Goal: Information Seeking & Learning: Learn about a topic

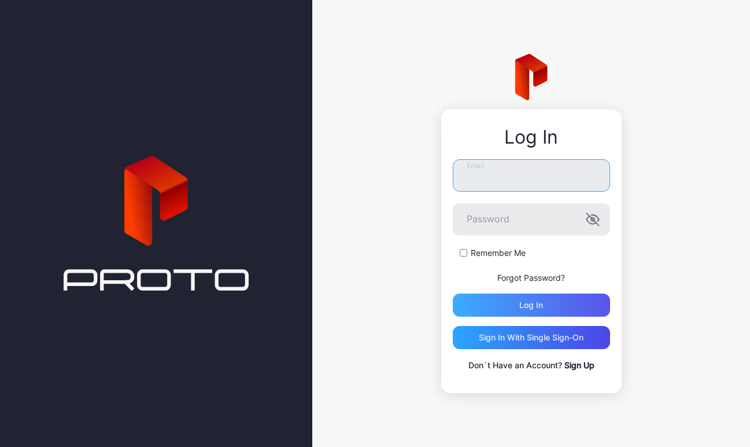
type input "**********"
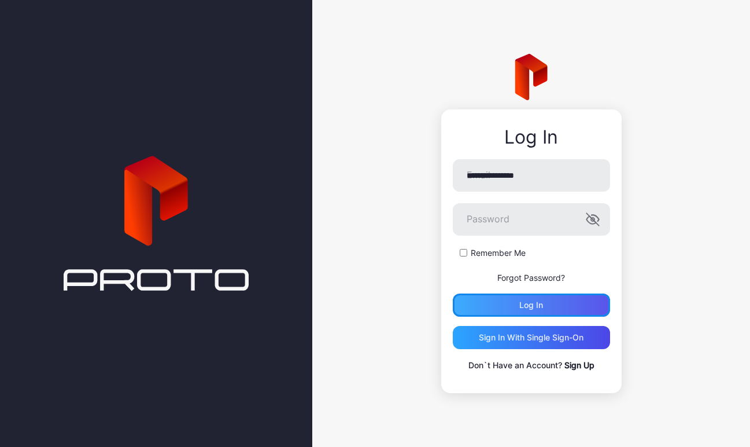
click at [543, 297] on div "Log in" at bounding box center [531, 304] width 157 height 23
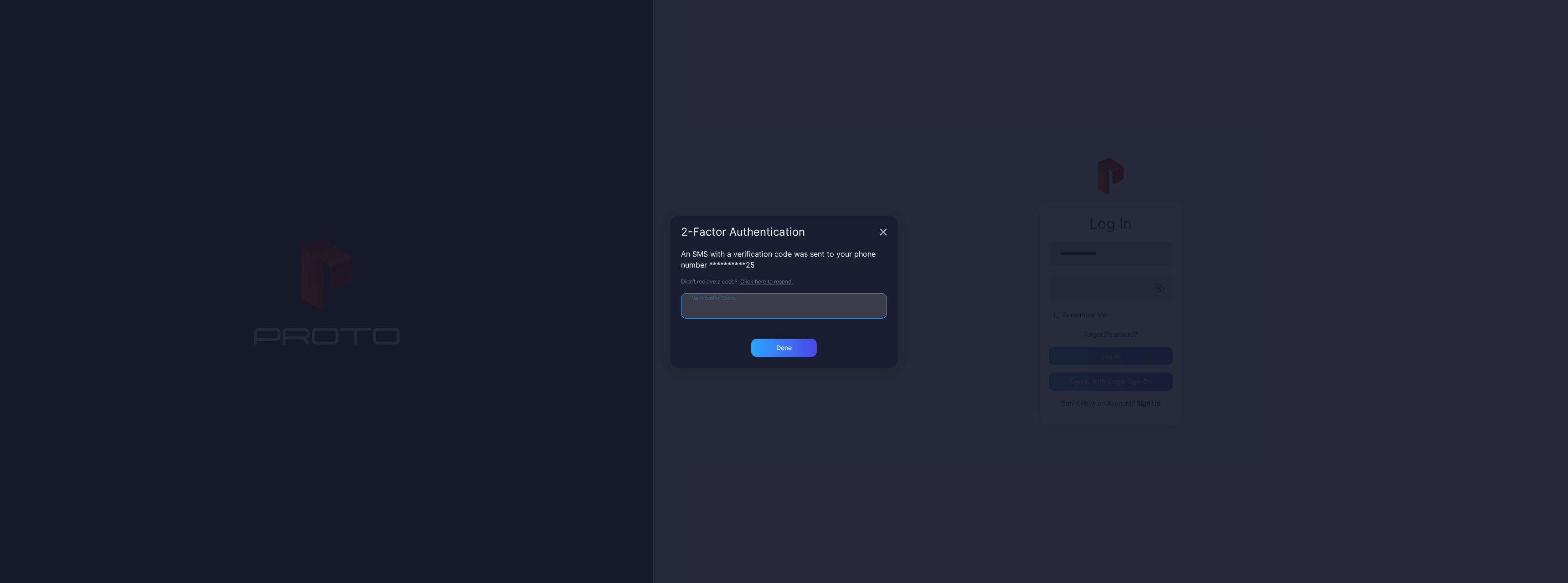
click at [591, 312] on input "Verification Code" at bounding box center [784, 306] width 206 height 25
type input "******"
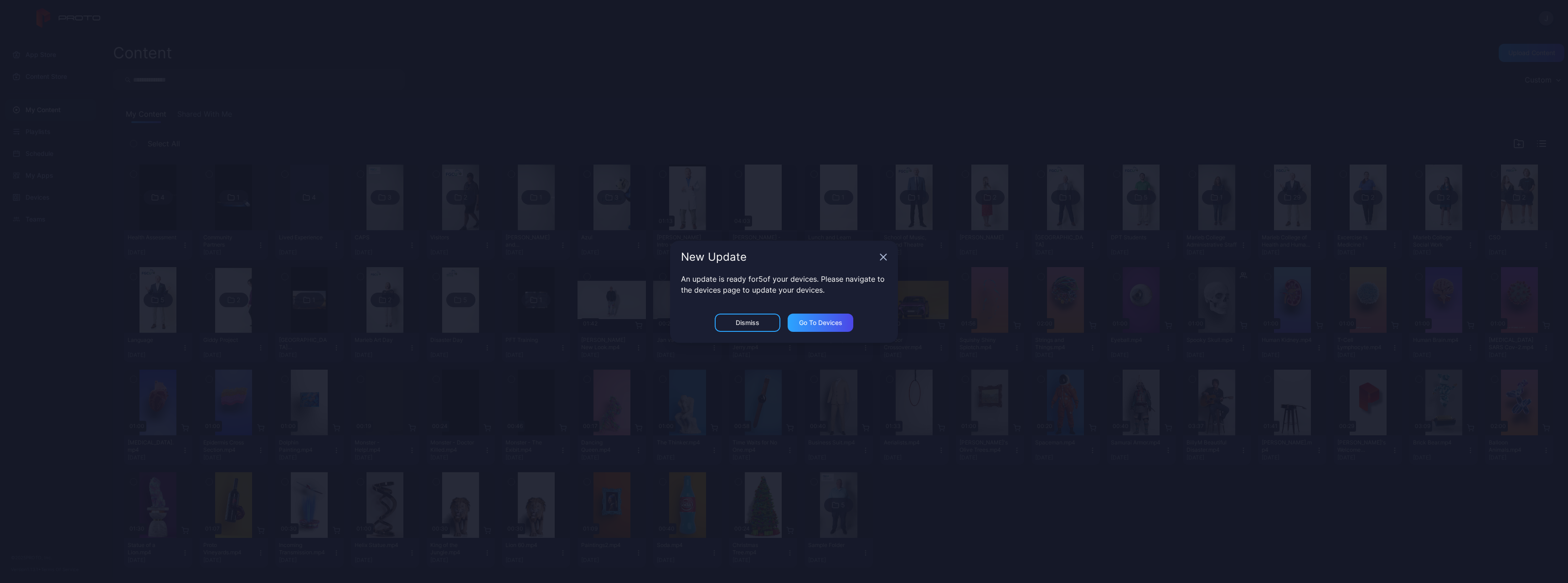
click at [591, 259] on icon "button" at bounding box center [883, 257] width 7 height 7
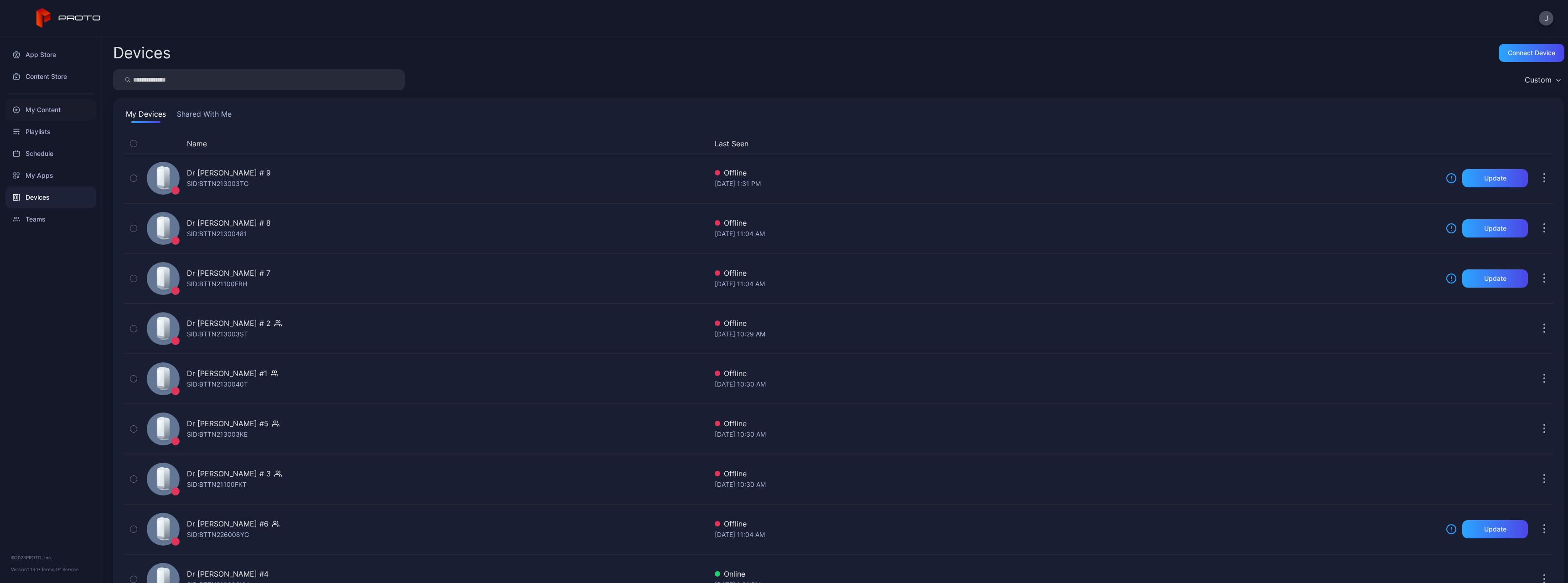
click at [39, 107] on div "My Content" at bounding box center [50, 110] width 91 height 22
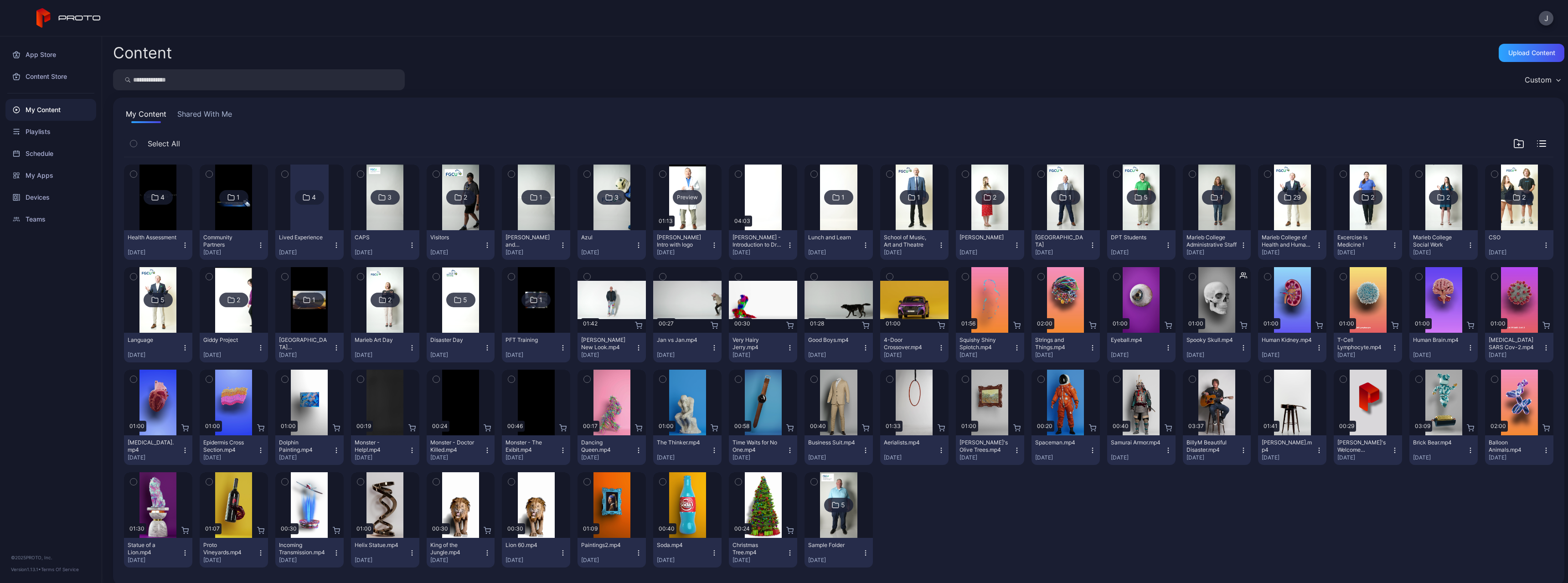
click at [591, 215] on div "Preview" at bounding box center [687, 197] width 69 height 65
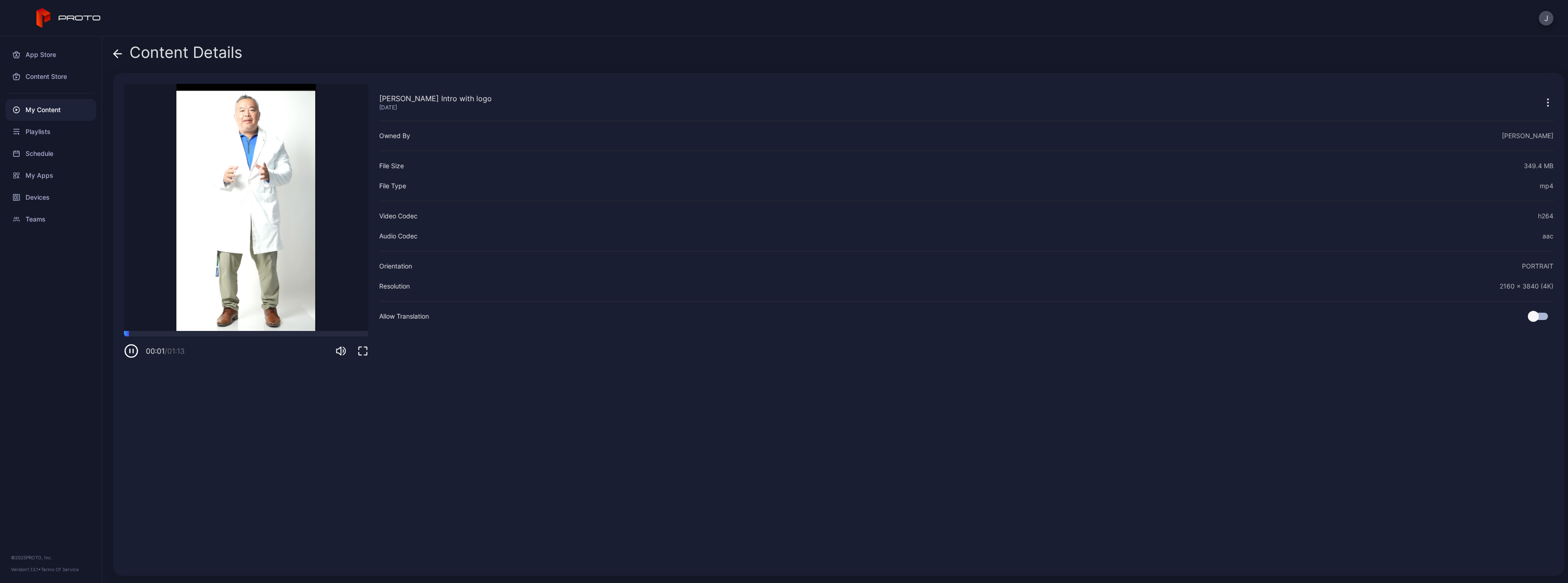
click at [363, 351] on icon "button" at bounding box center [363, 351] width 11 height 11
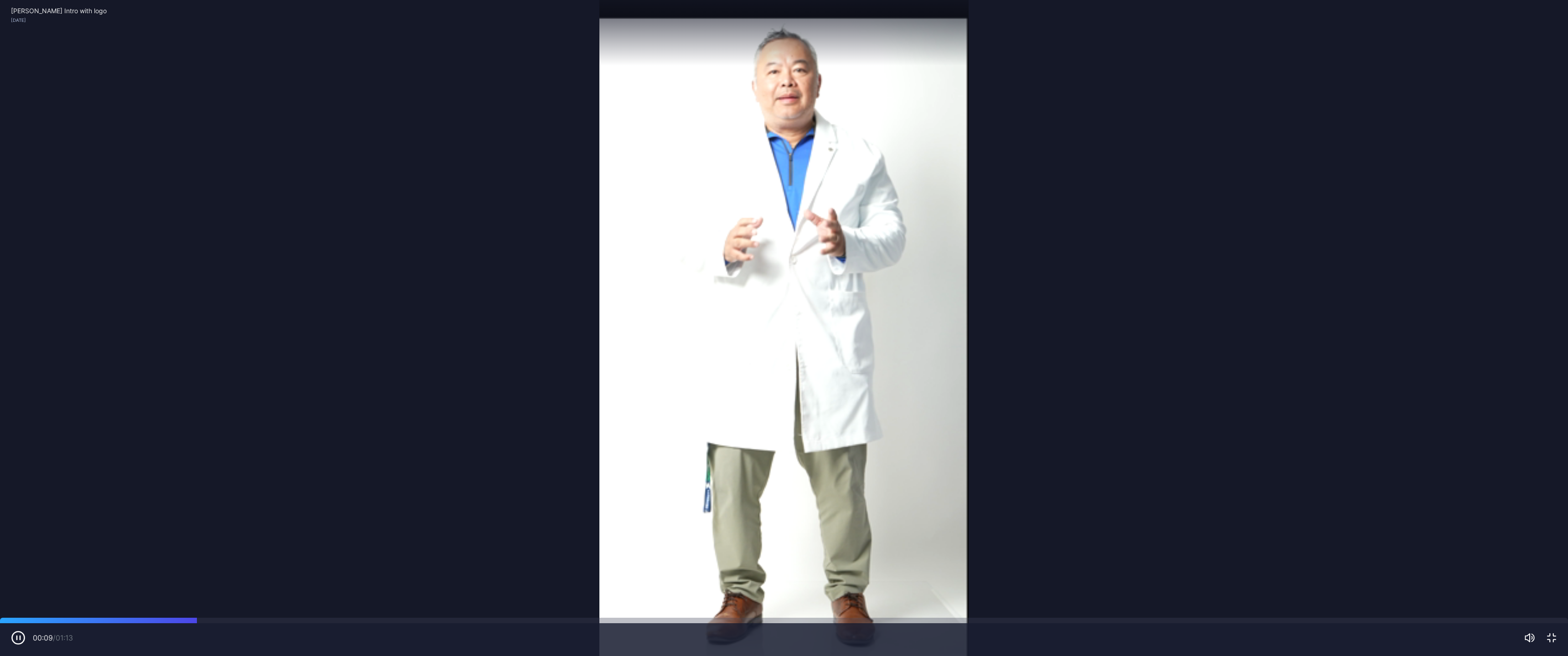
click at [504, 351] on video "Sorry, your browser doesn‘t support embedded videos" at bounding box center [784, 328] width 1568 height 656
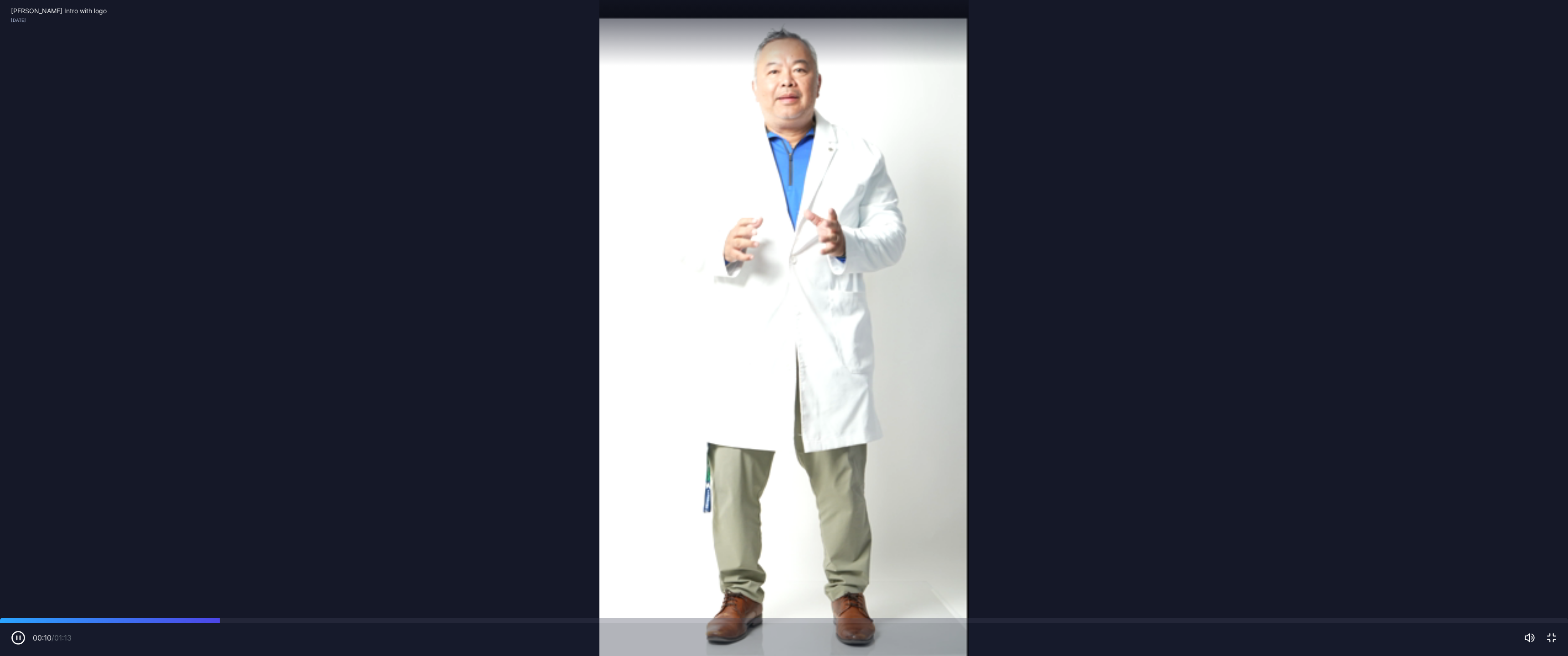
drag, startPoint x: 13, startPoint y: 646, endPoint x: 19, endPoint y: 638, distance: 10.0
click at [14, 351] on div "00:10 / 01:13" at bounding box center [784, 640] width 1568 height 33
click at [20, 351] on icon "button" at bounding box center [20, 638] width 0 height 4
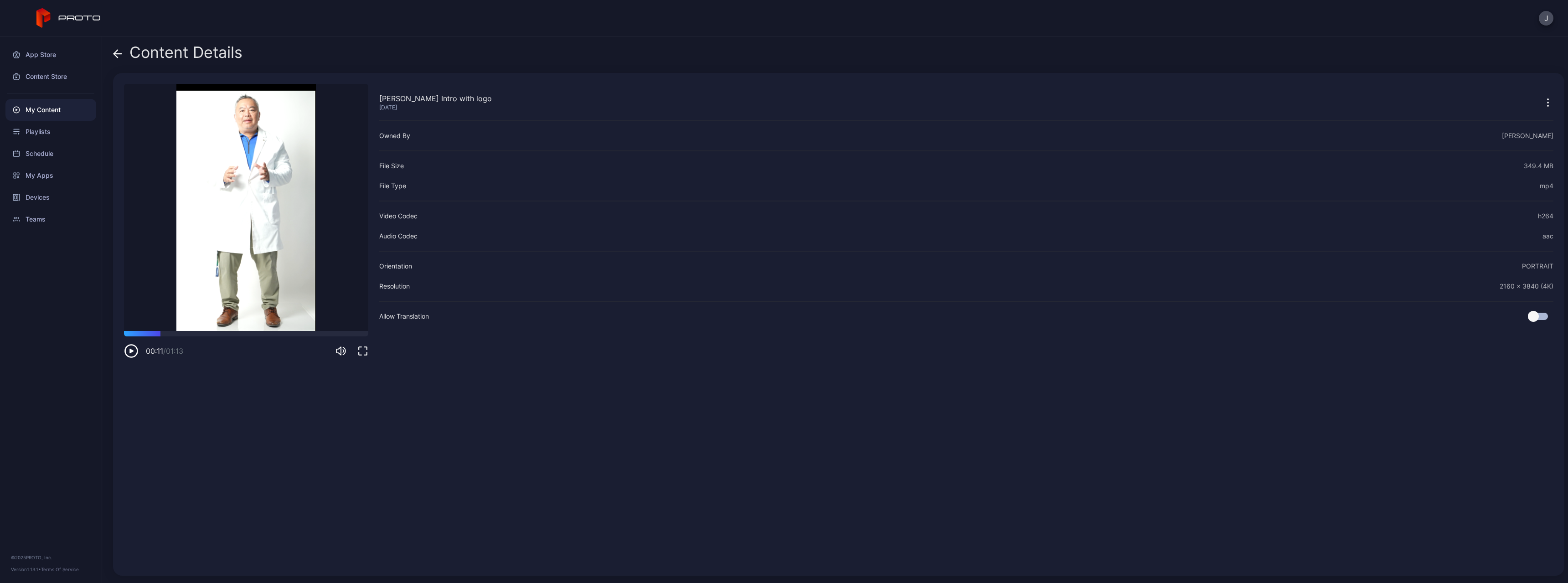
click at [115, 54] on icon at bounding box center [118, 54] width 8 height 0
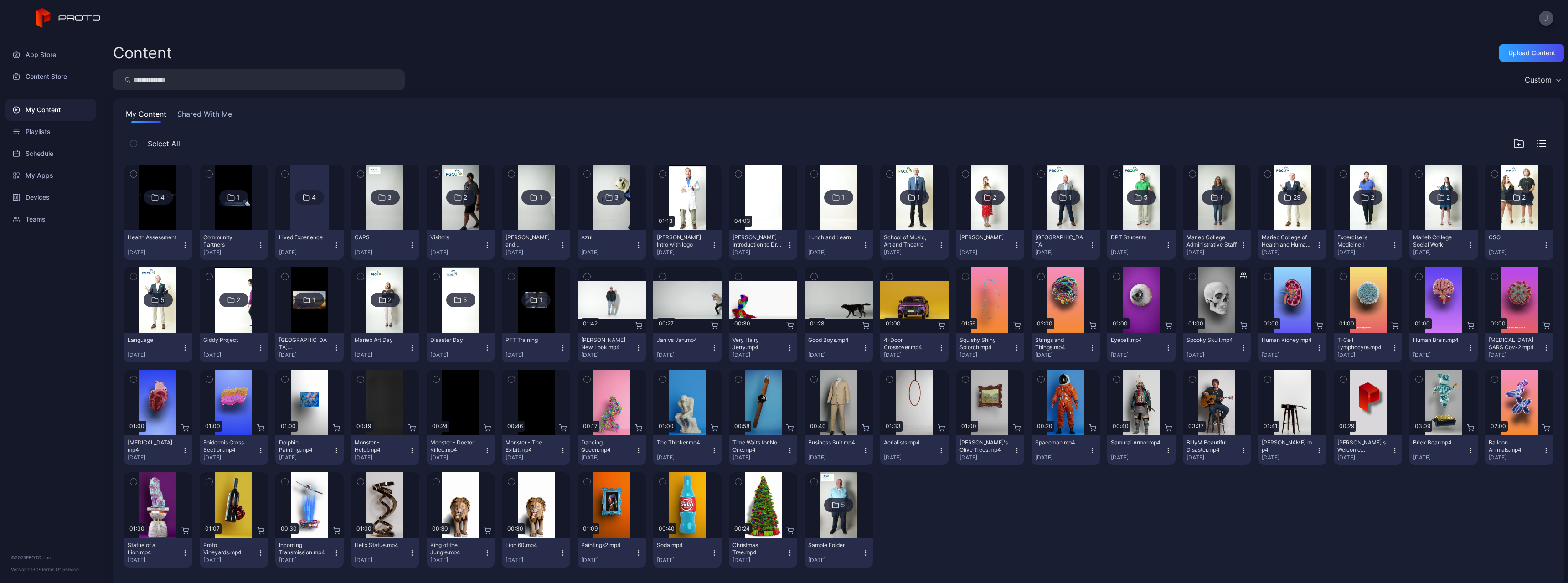
click at [147, 331] on img at bounding box center [158, 299] width 37 height 65
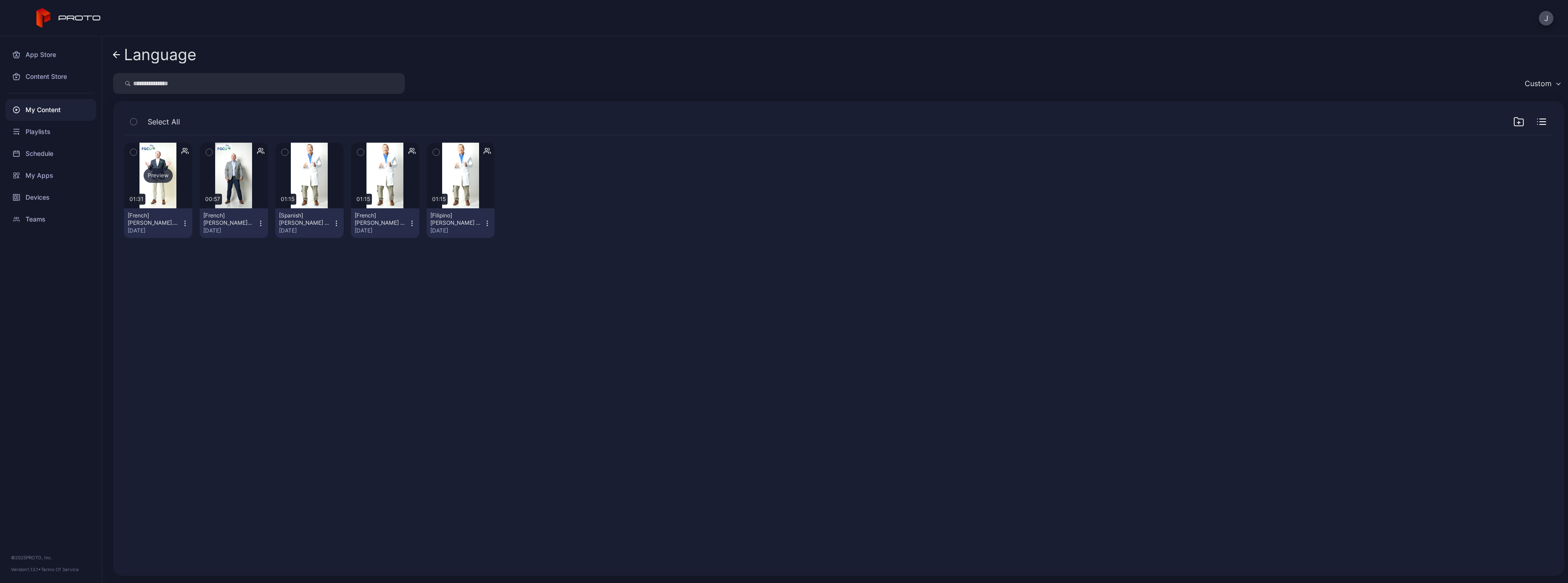
click at [161, 199] on div "Preview" at bounding box center [158, 175] width 69 height 65
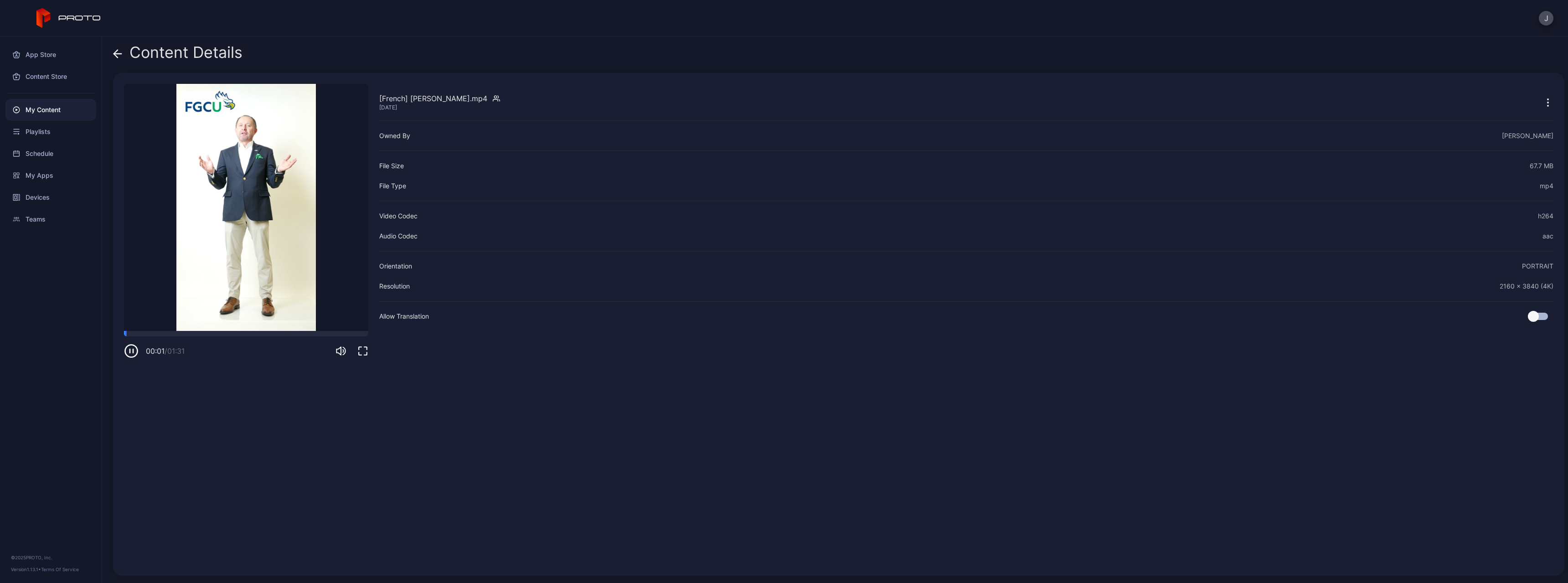
click at [366, 351] on icon "button" at bounding box center [363, 351] width 11 height 11
drag, startPoint x: 128, startPoint y: 349, endPoint x: 133, endPoint y: 336, distance: 13.9
click at [129, 347] on icon "button" at bounding box center [131, 351] width 15 height 15
click at [117, 54] on icon at bounding box center [118, 54] width 9 height 9
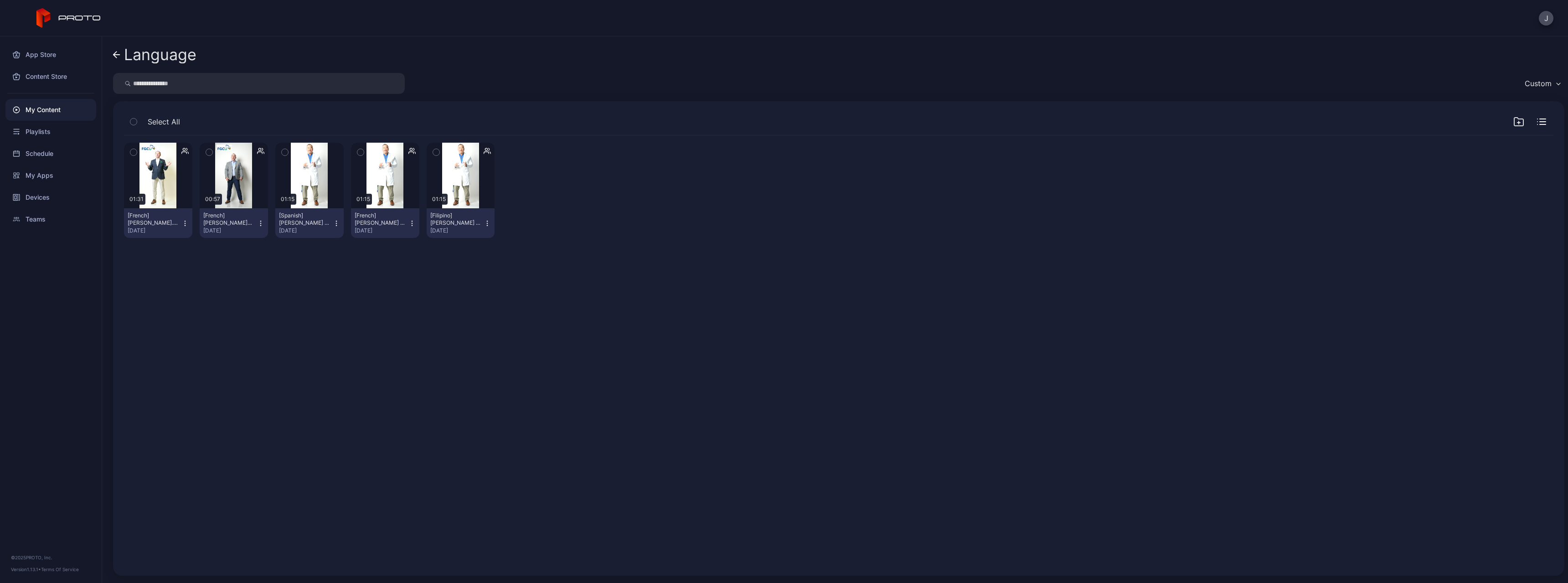
click at [116, 58] on icon at bounding box center [117, 55] width 7 height 8
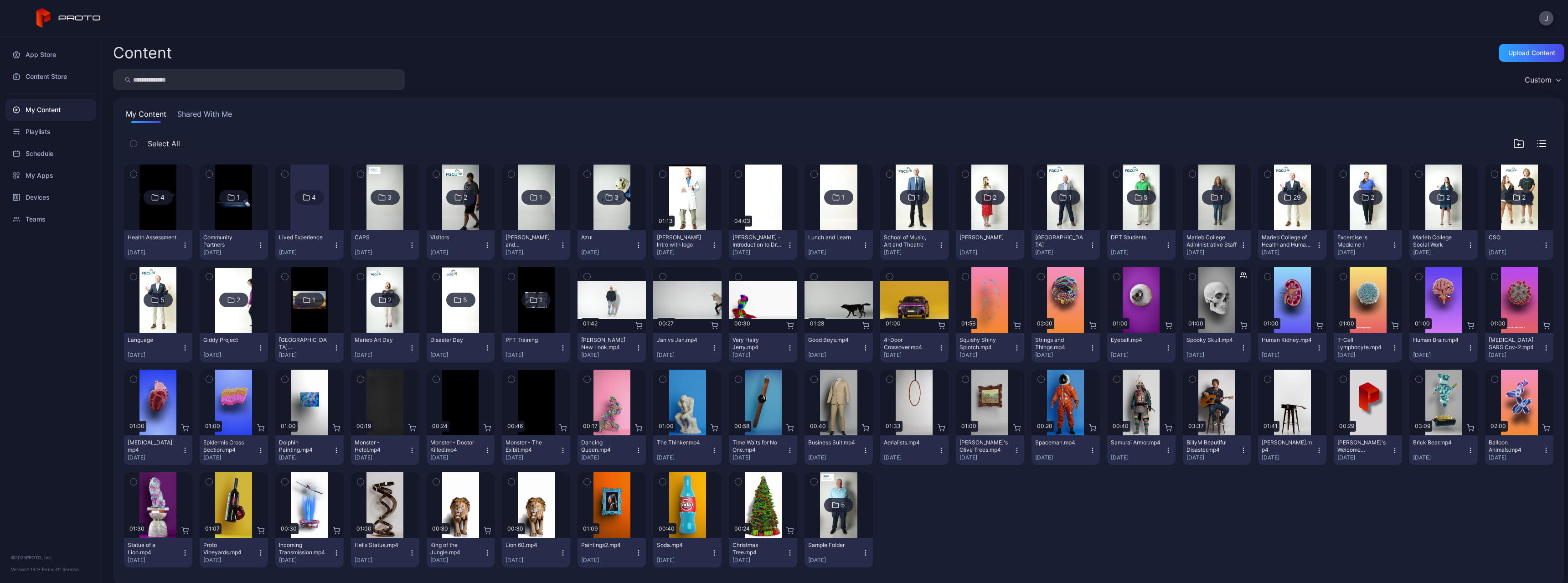
click at [591, 218] on img at bounding box center [914, 197] width 37 height 65
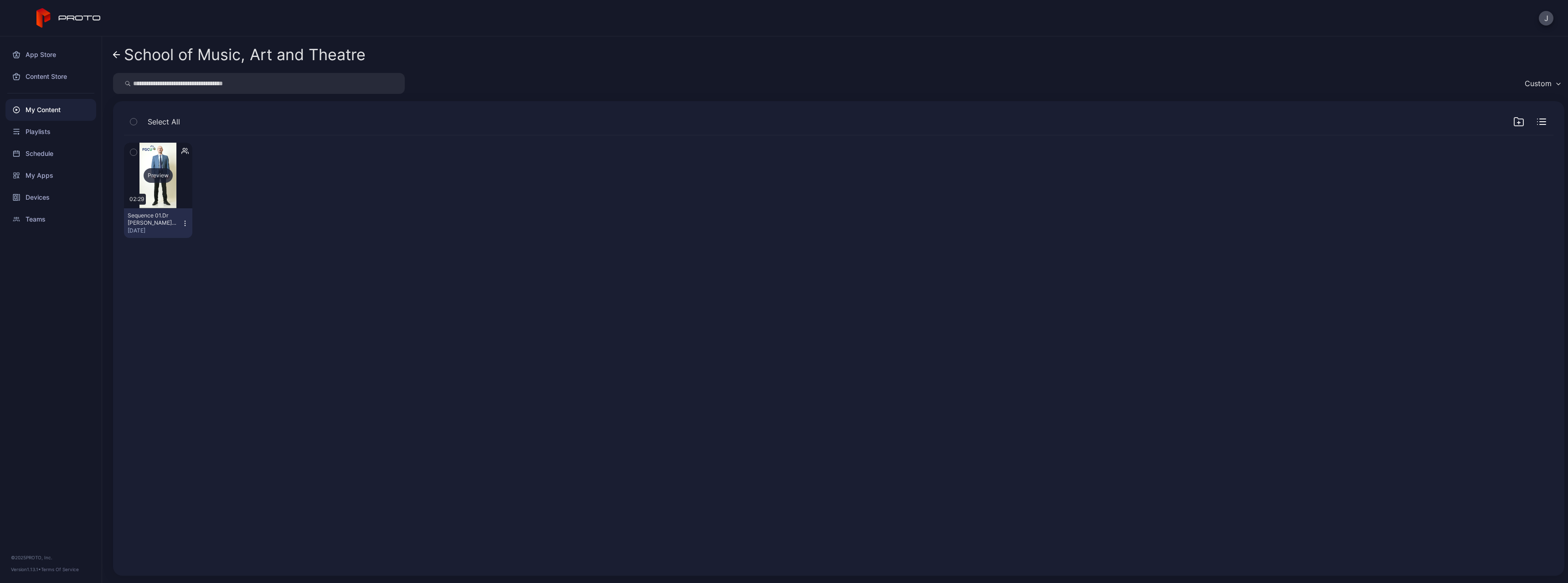
click at [175, 207] on div "Preview" at bounding box center [158, 175] width 69 height 65
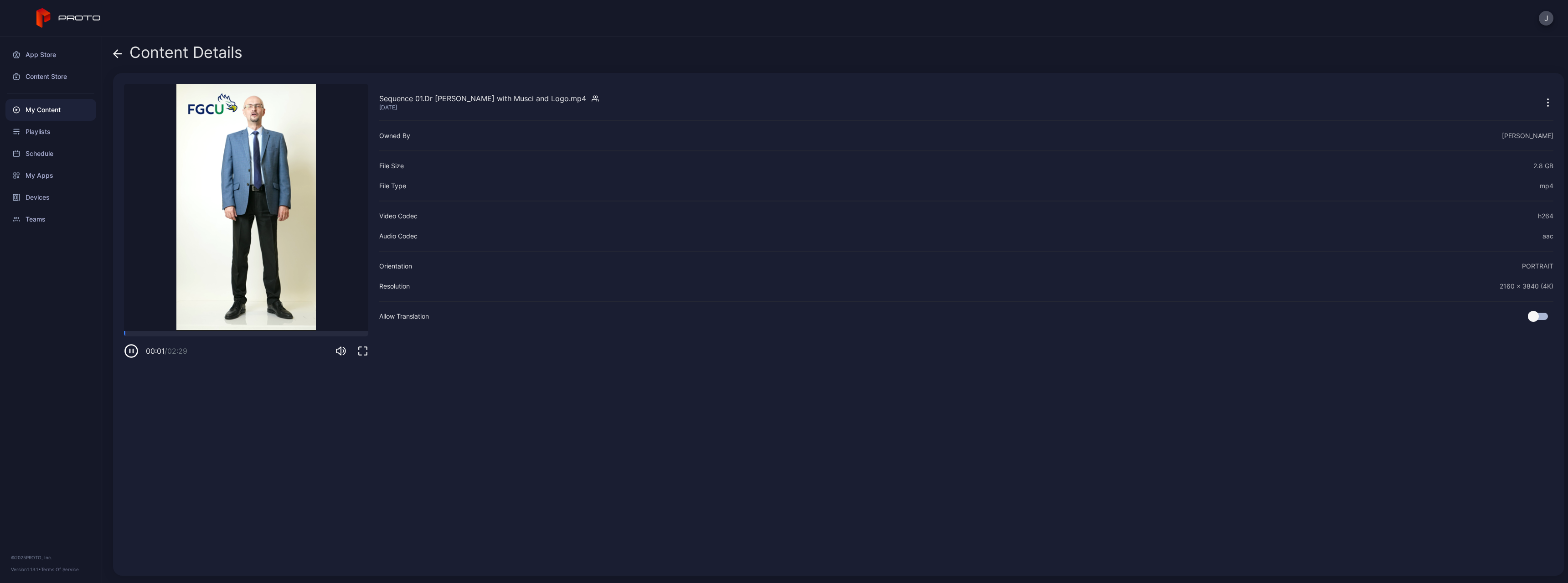
drag, startPoint x: 361, startPoint y: 352, endPoint x: 360, endPoint y: 407, distance: 55.0
click at [360, 351] on icon "button" at bounding box center [363, 351] width 11 height 11
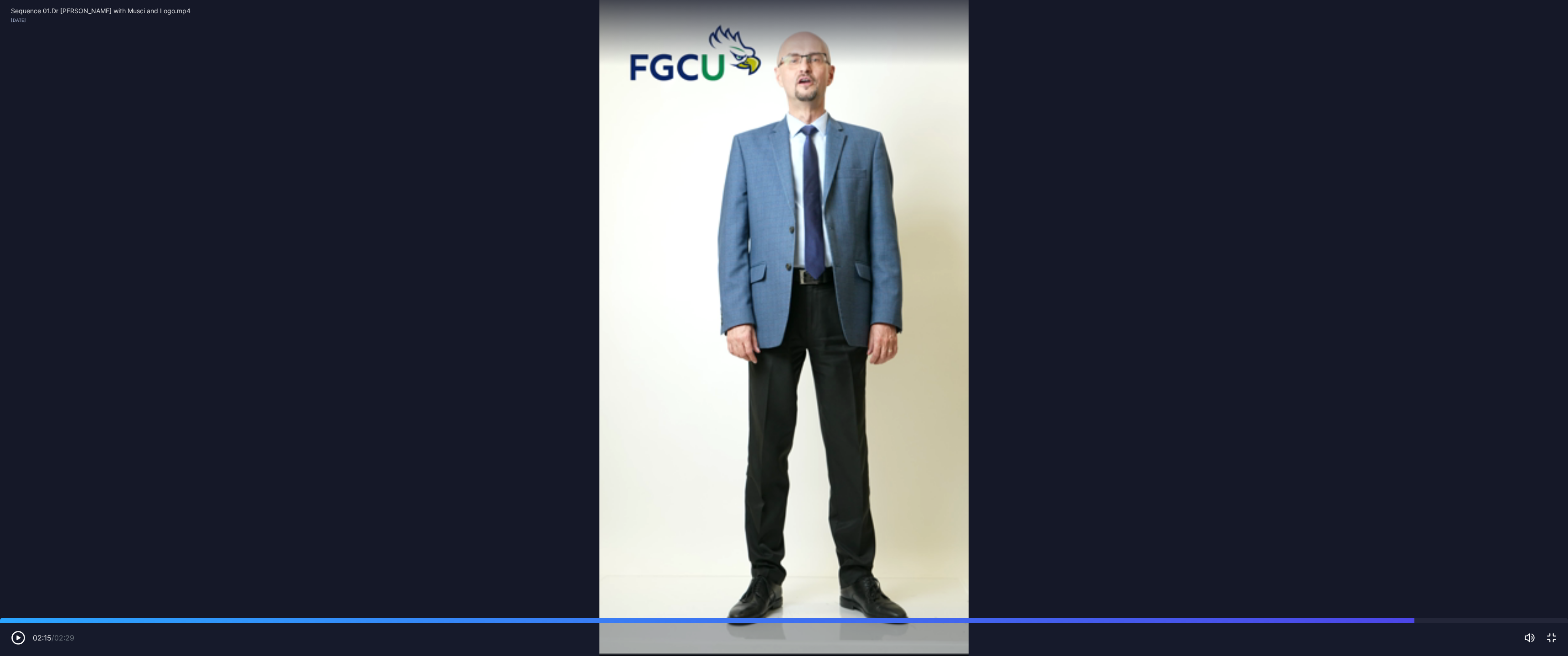
drag, startPoint x: 24, startPoint y: 621, endPoint x: 1413, endPoint y: 616, distance: 1389.0
click at [591, 351] on div "Sorry, your browser doesn‘t support embedded videos 02:15 / 02:29 Sequence 01.D…" at bounding box center [784, 328] width 1568 height 656
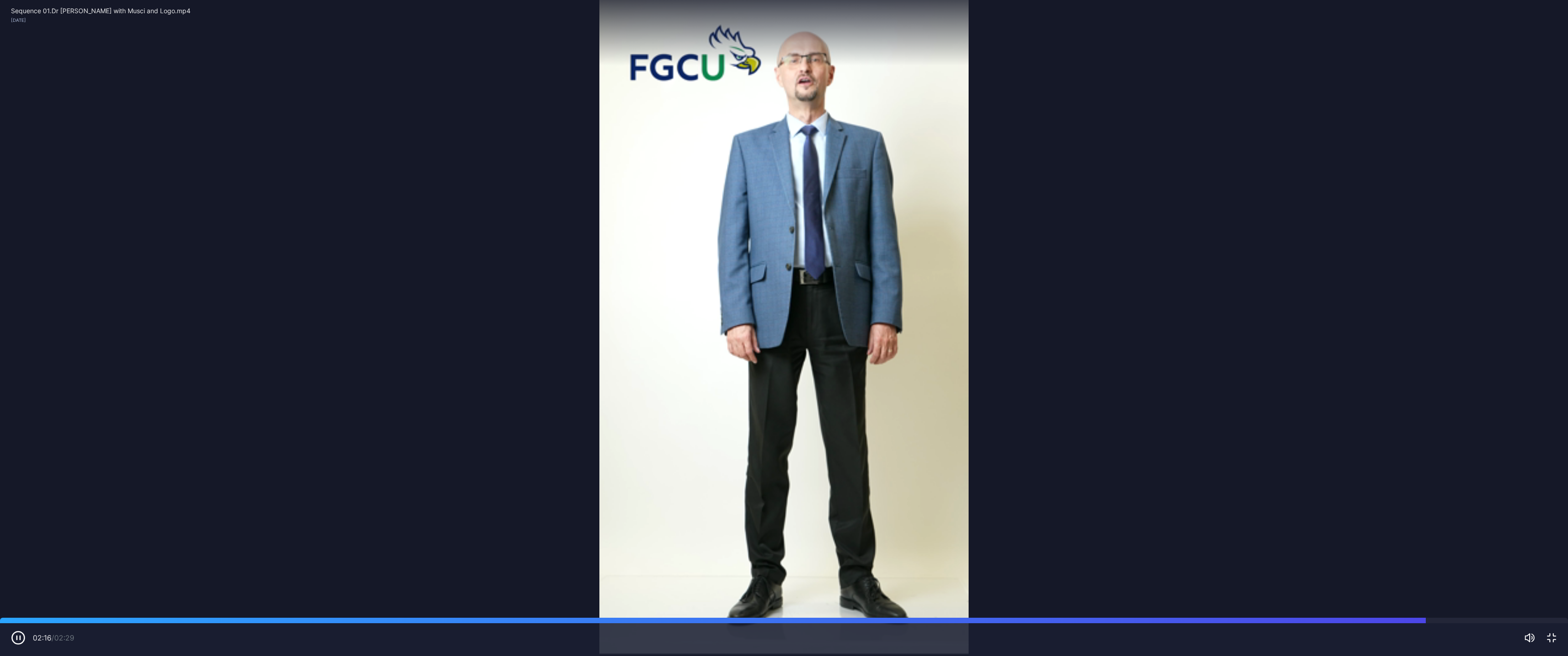
click at [13, 351] on icon "button" at bounding box center [19, 639] width 13 height 13
click at [20, 351] on icon "button" at bounding box center [18, 638] width 15 height 15
click at [16, 351] on icon "button" at bounding box center [18, 638] width 15 height 15
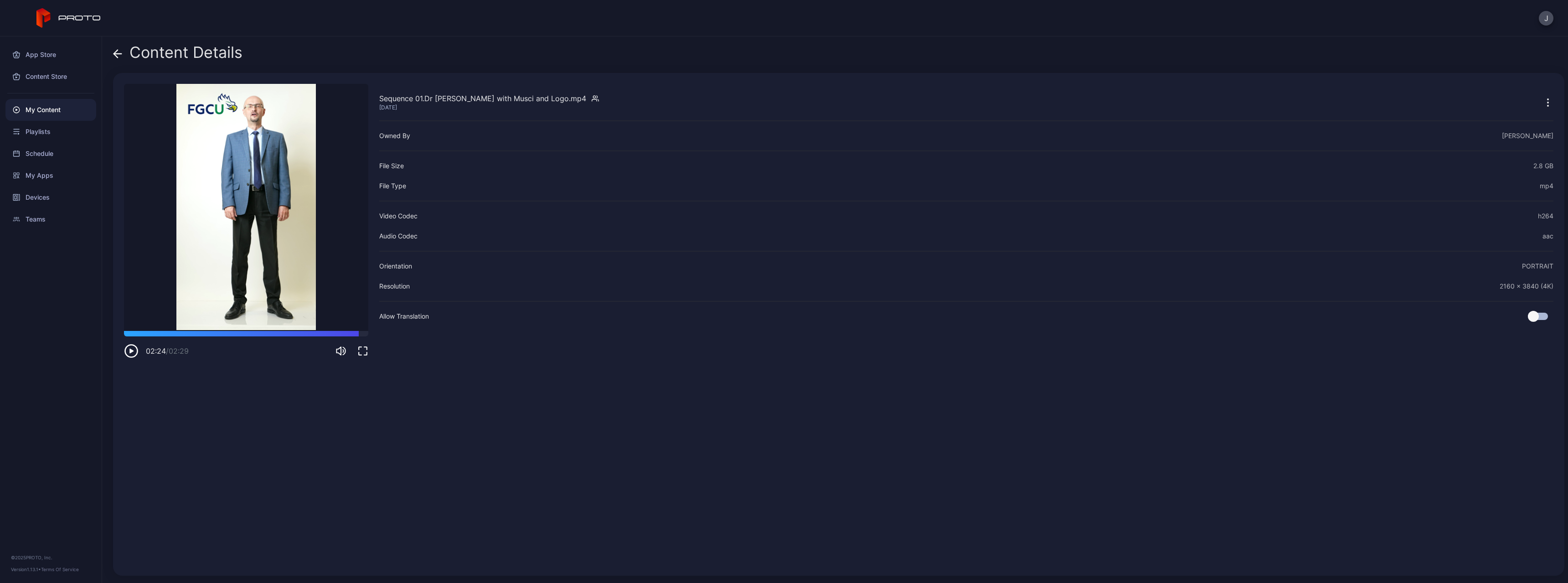
click at [115, 54] on icon at bounding box center [116, 54] width 4 height 8
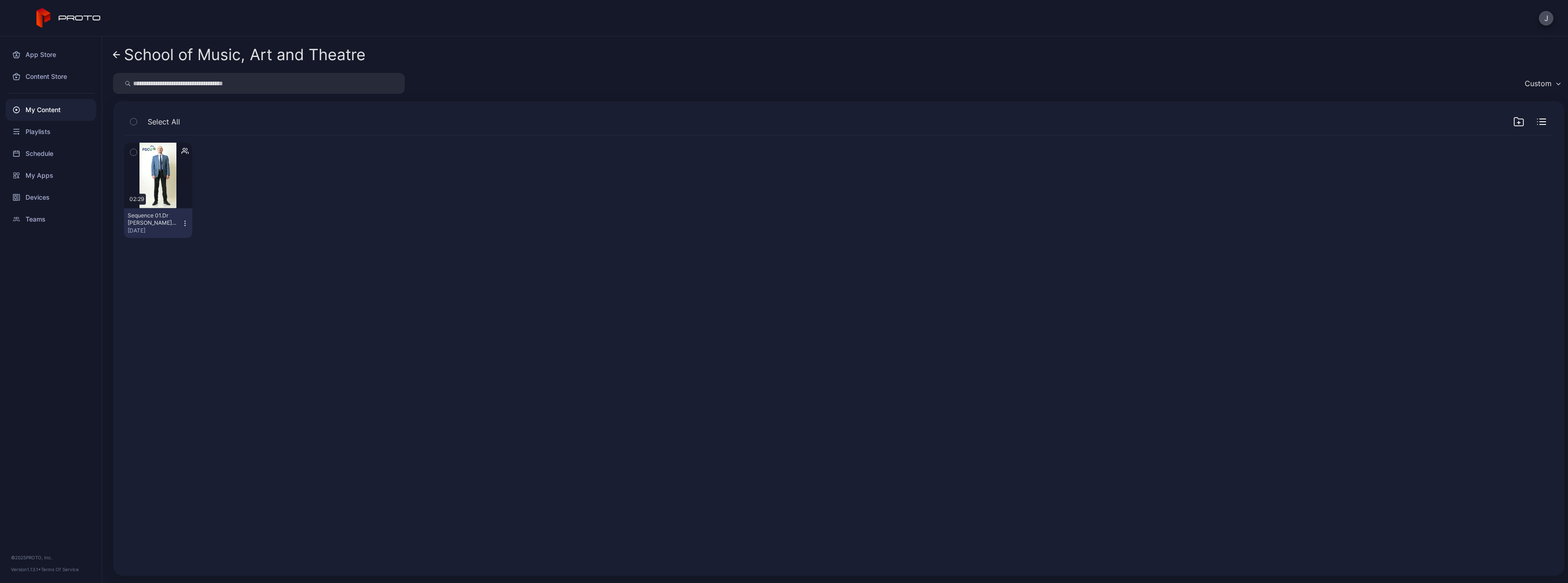
click at [121, 54] on link "School of Music, Art and Theatre" at bounding box center [240, 55] width 253 height 22
